Goal: Find specific page/section: Find specific page/section

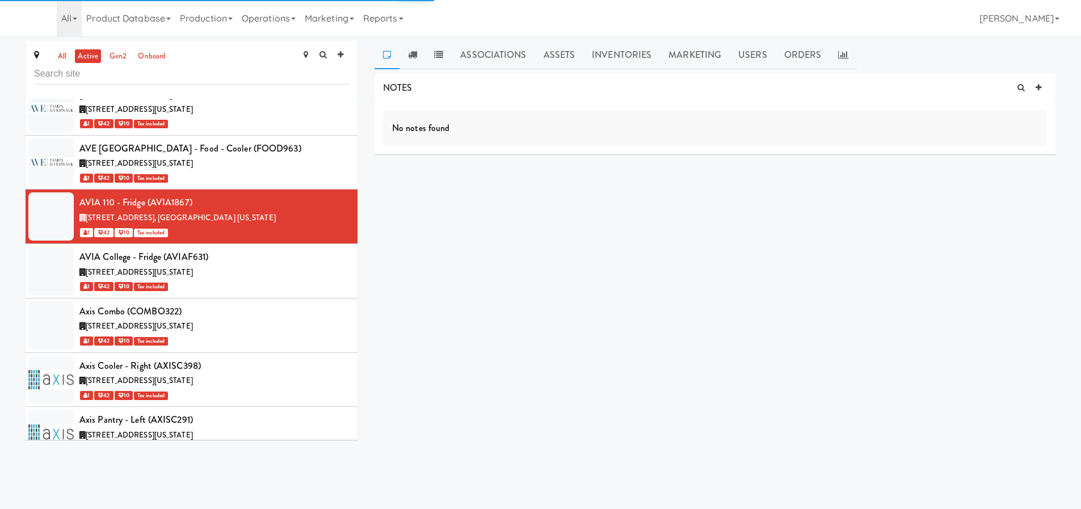
scroll to position [10504, 0]
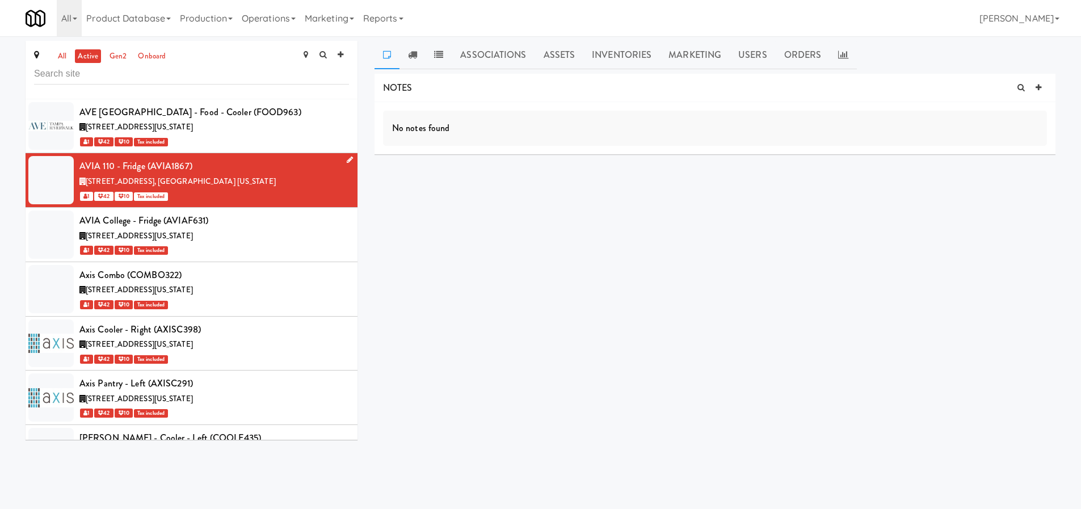
click at [177, 158] on div "AVIA 110 - Fridge (AVIA1867)" at bounding box center [214, 166] width 270 height 17
copy div "AVIA1867"
click at [276, 12] on link "Operations" at bounding box center [268, 18] width 63 height 36
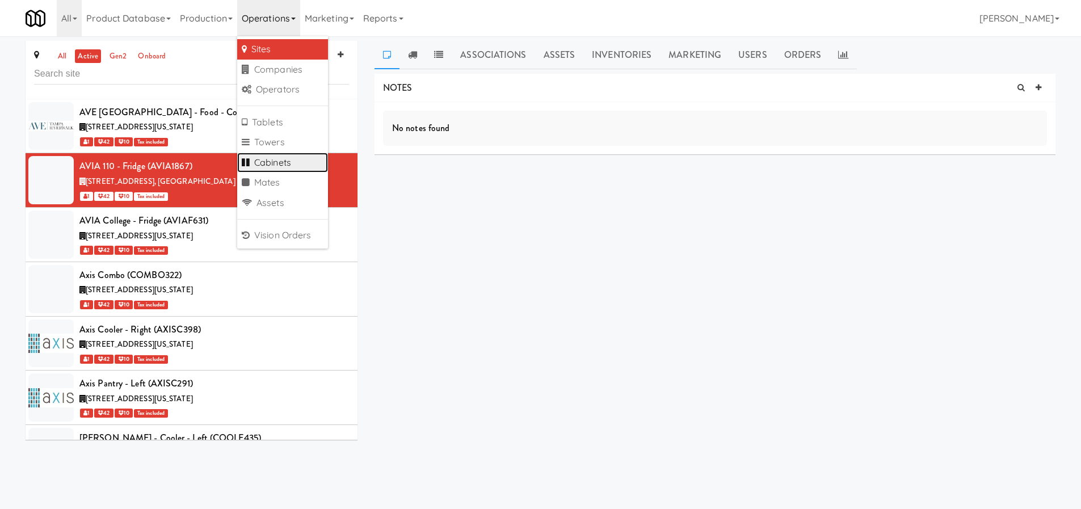
click at [294, 165] on link "Cabinets" at bounding box center [282, 163] width 91 height 20
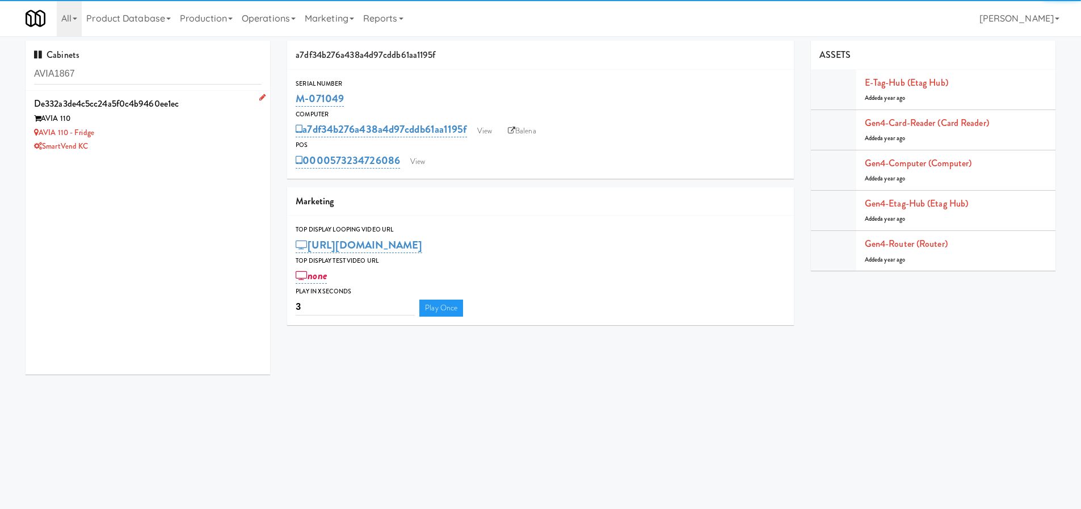
type input "AVIA1867"
click at [213, 119] on div "AVIA 110" at bounding box center [148, 119] width 228 height 14
